Goal: Task Accomplishment & Management: Use online tool/utility

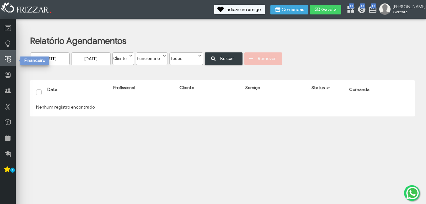
click at [8, 60] on icon at bounding box center [8, 59] width 6 height 8
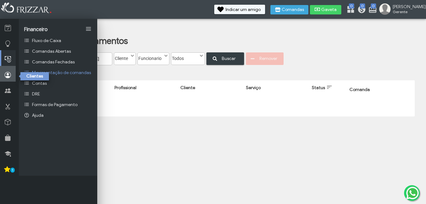
click at [12, 74] on link at bounding box center [8, 74] width 16 height 16
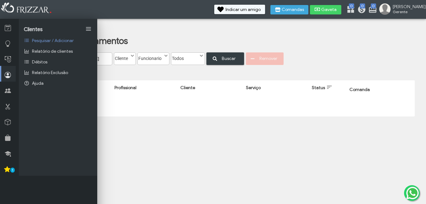
click at [7, 76] on icon at bounding box center [8, 75] width 6 height 8
click at [188, 132] on body "ui-button [PERSON_NAME] Minha Conta Home Treinamento Sair" at bounding box center [213, 102] width 426 height 204
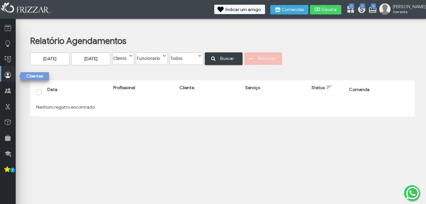
click at [5, 74] on icon at bounding box center [8, 75] width 6 height 8
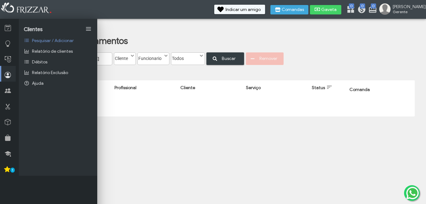
click at [133, 102] on td "Nenhum registro encontrado" at bounding box center [222, 107] width 377 height 13
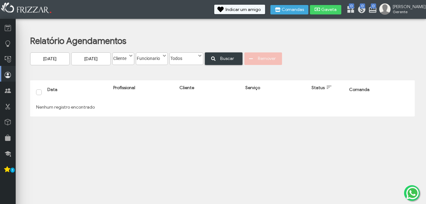
click at [152, 59] on label "Funcionario" at bounding box center [149, 57] width 26 height 8
click at [151, 81] on li "[PERSON_NAME]" at bounding box center [152, 79] width 32 height 9
click at [151, 57] on label "[PERSON_NAME]" at bounding box center [154, 57] width 36 height 8
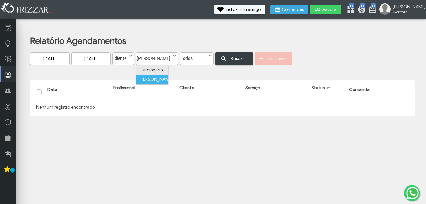
click at [150, 69] on li "Funcionario" at bounding box center [152, 69] width 32 height 9
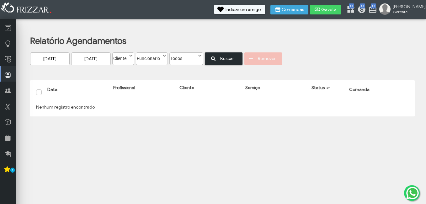
click at [213, 58] on icon "submit" at bounding box center [213, 58] width 4 height 6
click at [130, 58] on span at bounding box center [131, 56] width 6 height 6
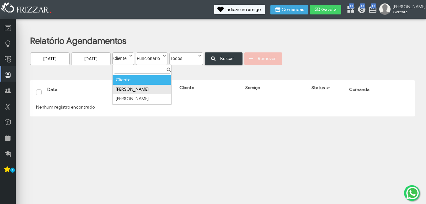
click at [133, 86] on li "[PERSON_NAME]" at bounding box center [142, 89] width 59 height 9
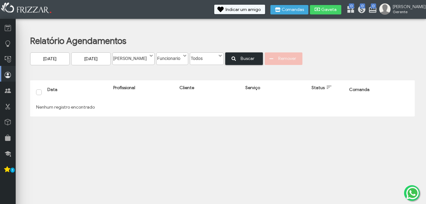
drag, startPoint x: 233, startPoint y: 51, endPoint x: 232, endPoint y: 57, distance: 6.3
click at [233, 52] on div "Relatório Agendamentos [DATE] [DATE] Cliente [PERSON_NAME] Funcionario BRUNO Fu…" at bounding box center [227, 49] width 394 height 31
click at [232, 58] on button "Buscar" at bounding box center [244, 58] width 38 height 13
click at [136, 59] on label "[PERSON_NAME]" at bounding box center [131, 57] width 36 height 8
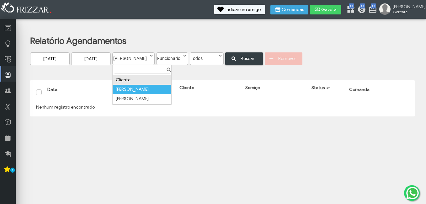
click at [131, 82] on li "Cliente" at bounding box center [142, 79] width 59 height 9
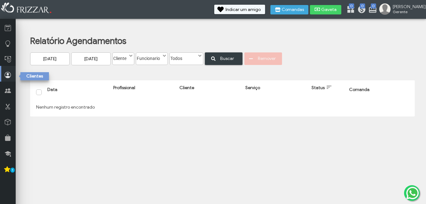
click at [8, 74] on icon at bounding box center [8, 75] width 6 height 8
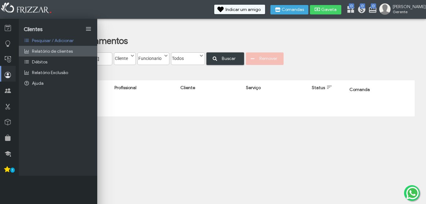
click at [52, 50] on span "Relatório de clientes" at bounding box center [52, 51] width 41 height 5
